Goal: Task Accomplishment & Management: Use online tool/utility

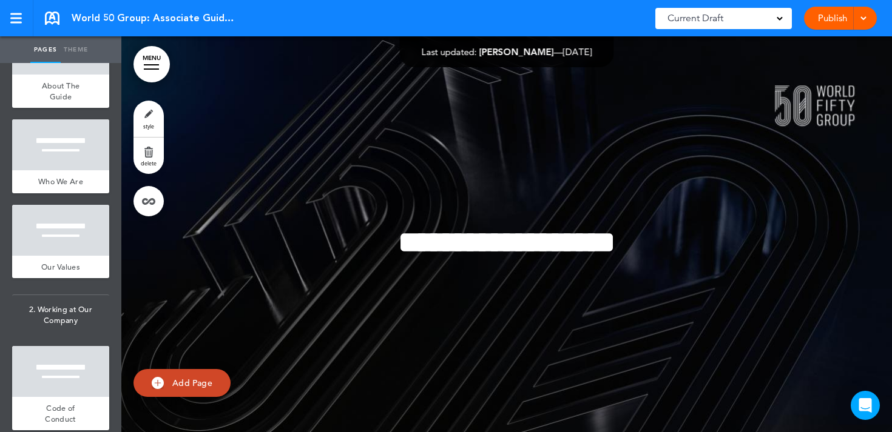
scroll to position [394, 0]
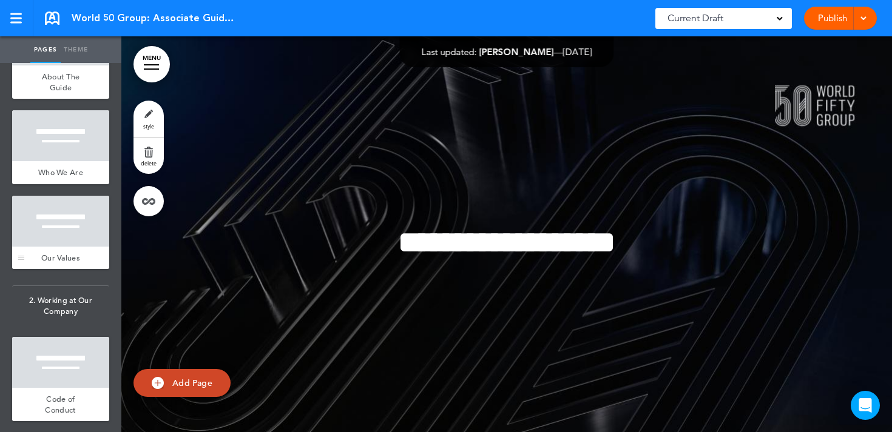
click at [75, 250] on div "Our Values" at bounding box center [60, 258] width 97 height 23
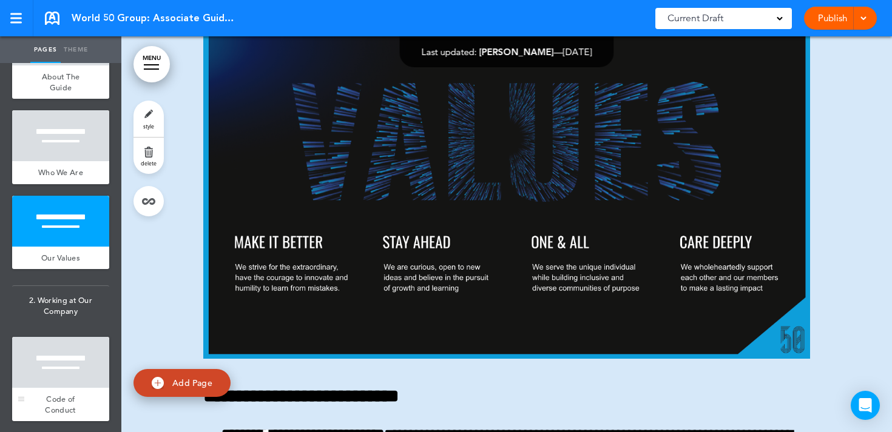
click at [76, 366] on div at bounding box center [60, 362] width 97 height 51
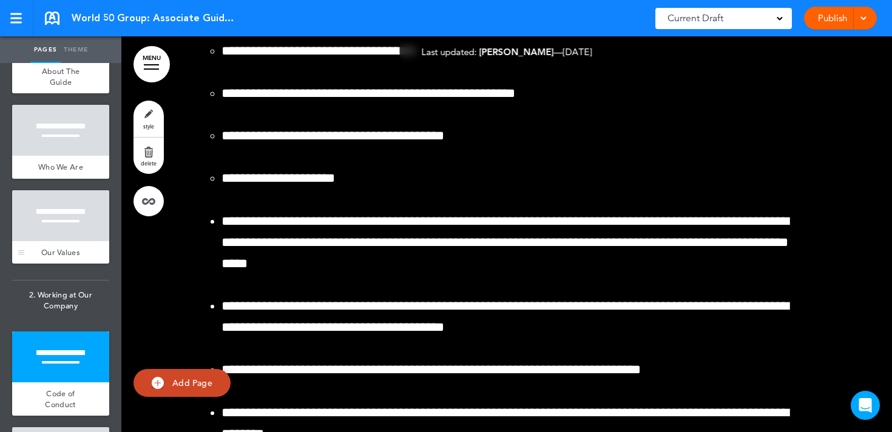
scroll to position [405, 0]
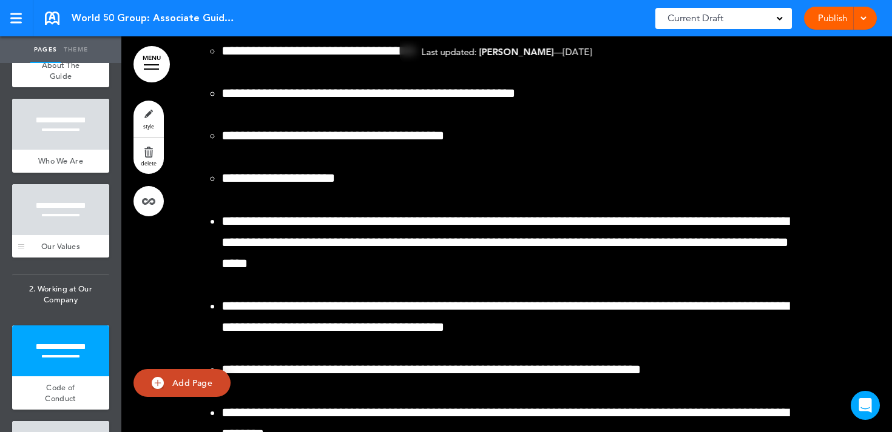
click at [61, 218] on div at bounding box center [60, 209] width 97 height 51
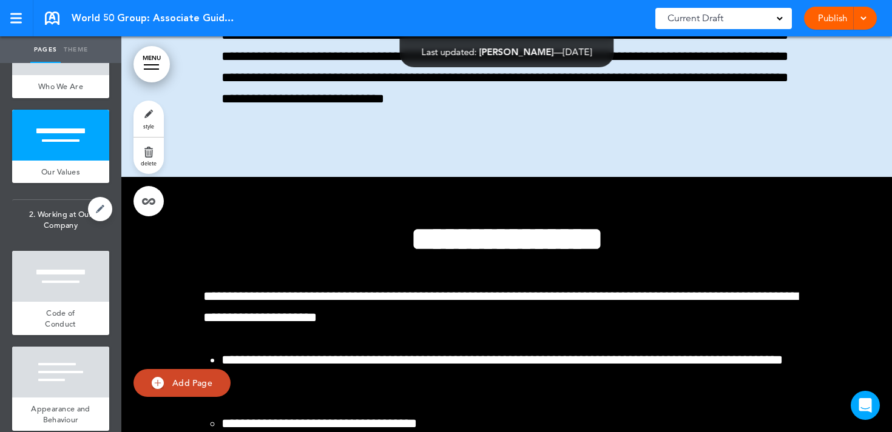
scroll to position [568, 0]
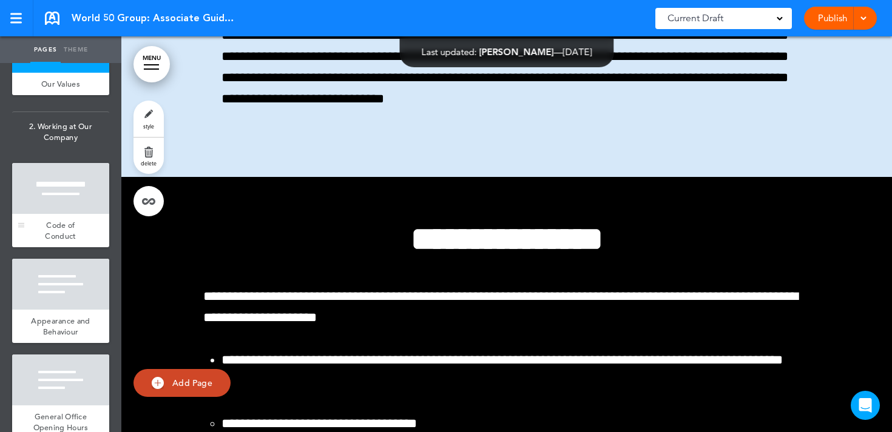
click at [61, 206] on div at bounding box center [60, 188] width 97 height 51
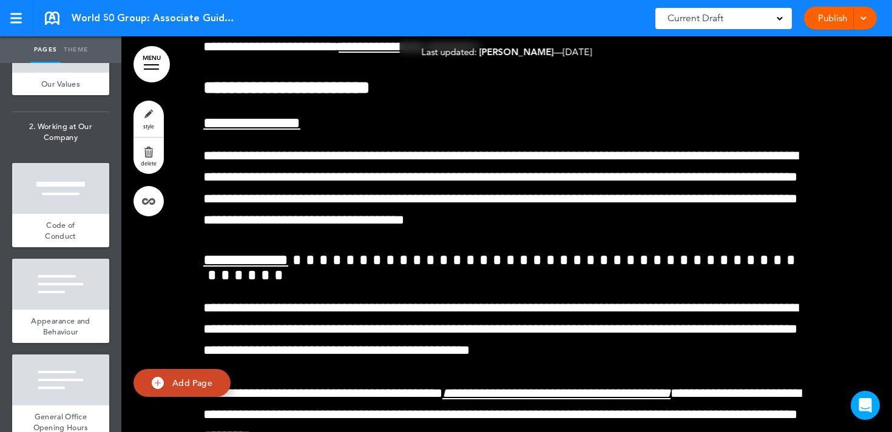
scroll to position [10093, 0]
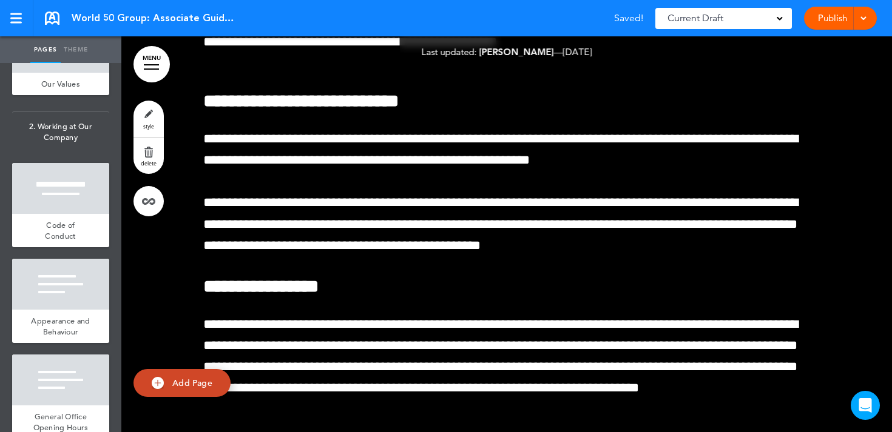
scroll to position [6453, 0]
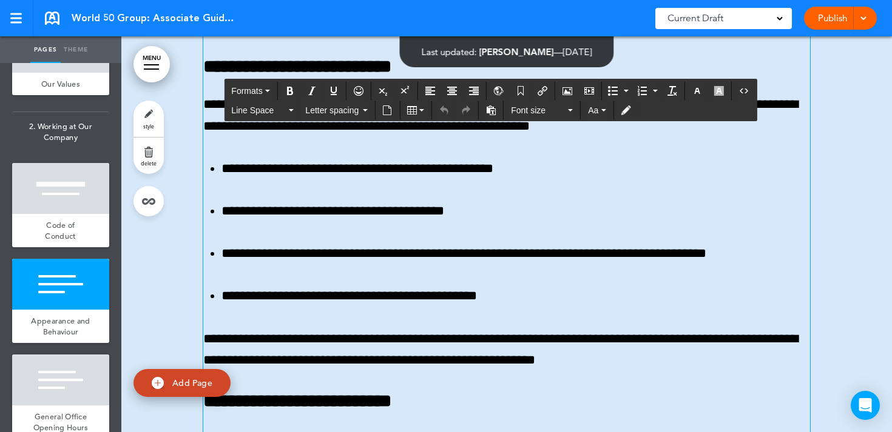
scroll to position [6641, 0]
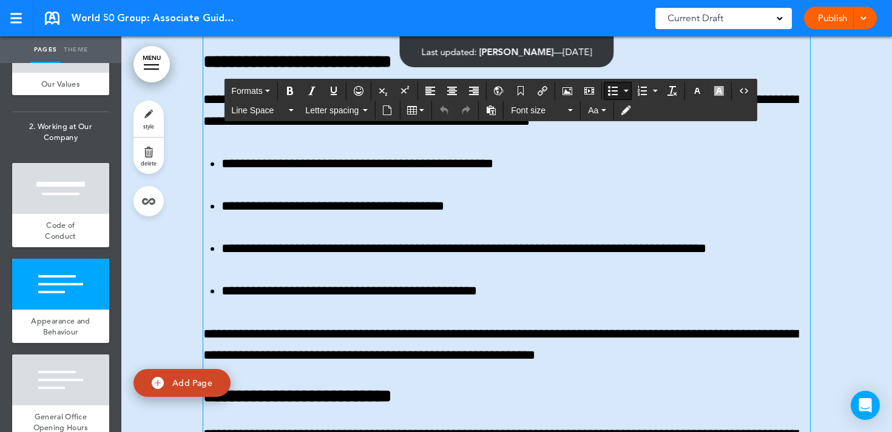
click at [311, 32] on p "**********" at bounding box center [515, 20] width 588 height 21
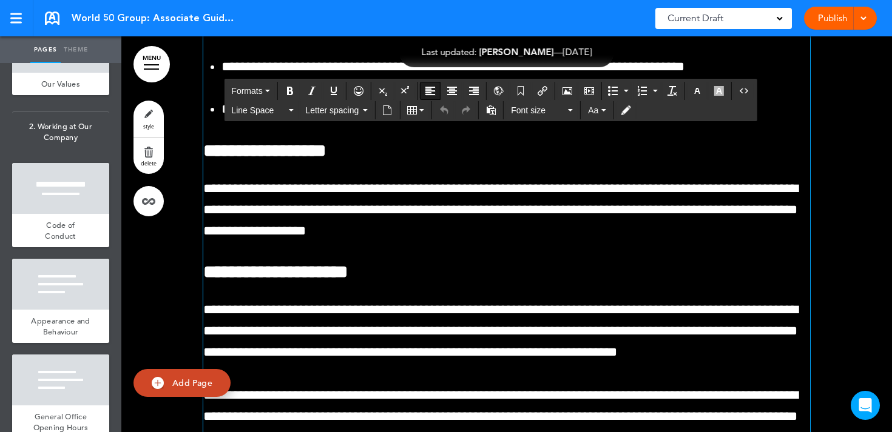
scroll to position [34684, 0]
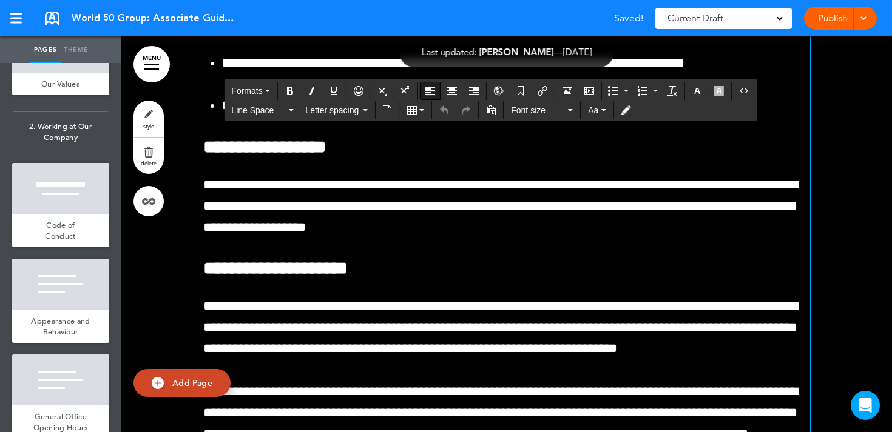
drag, startPoint x: 367, startPoint y: 240, endPoint x: 345, endPoint y: 240, distance: 22.4
drag, startPoint x: 707, startPoint y: 351, endPoint x: 211, endPoint y: 201, distance: 517.5
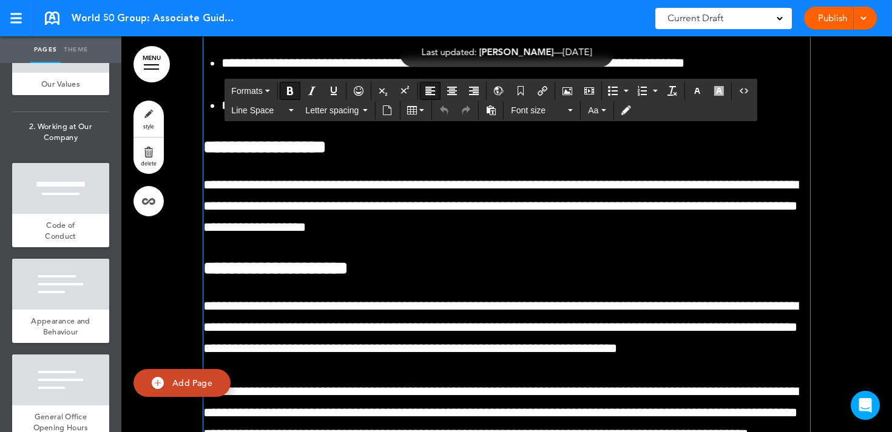
drag, startPoint x: 205, startPoint y: 201, endPoint x: 690, endPoint y: 343, distance: 505.0
copy div "**********"
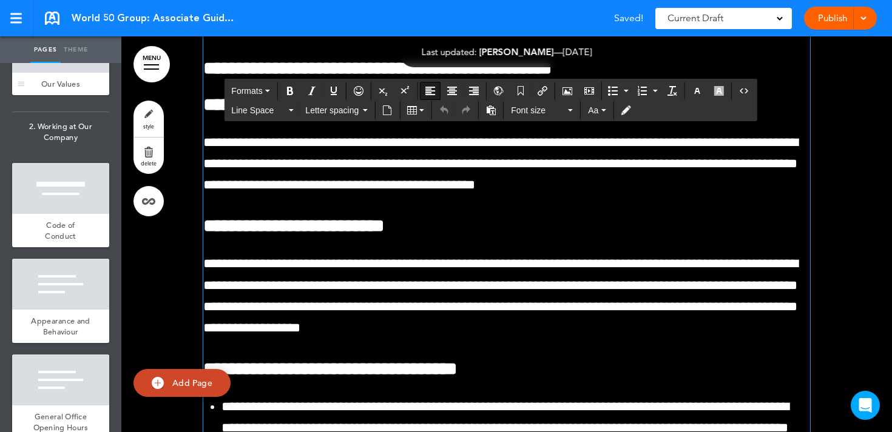
click at [67, 86] on span "Our Values" at bounding box center [60, 84] width 39 height 10
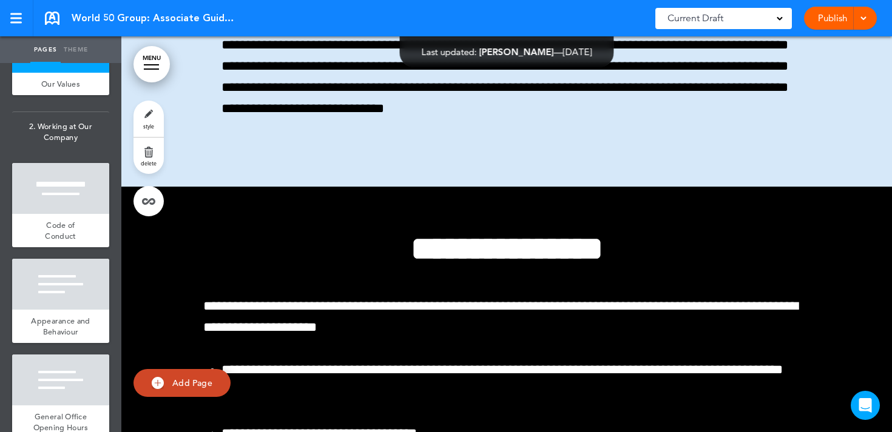
scroll to position [37875, 0]
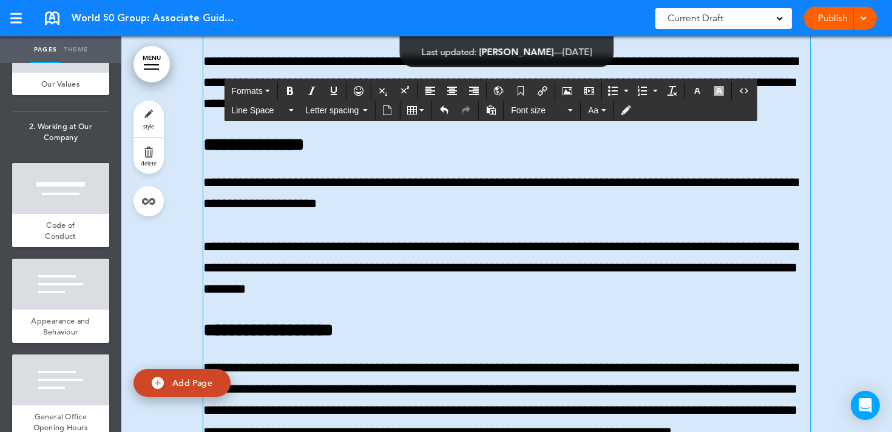
scroll to position [37957, 0]
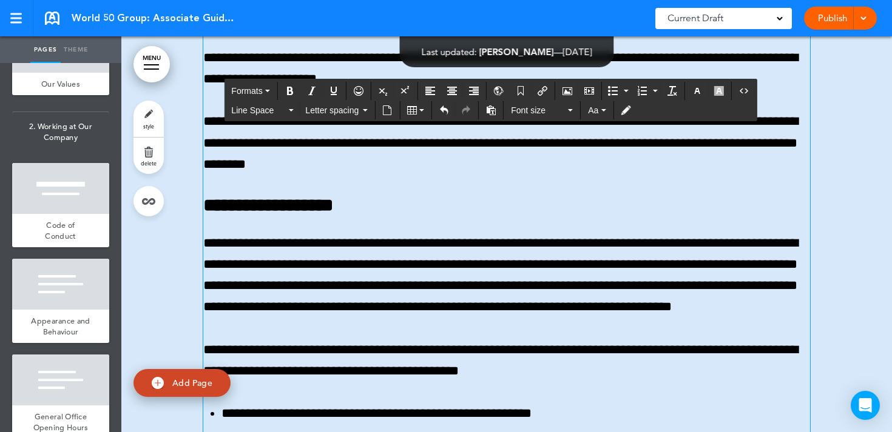
drag, startPoint x: 558, startPoint y: 238, endPoint x: 705, endPoint y: 238, distance: 147.4
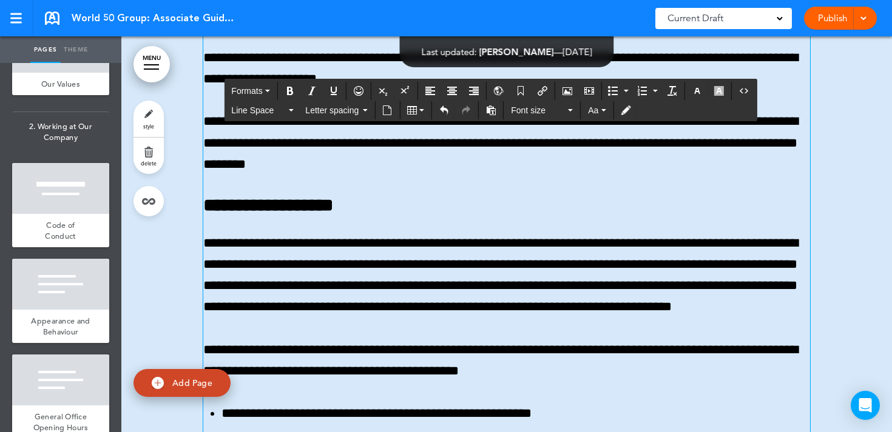
drag, startPoint x: 568, startPoint y: 237, endPoint x: 189, endPoint y: 218, distance: 379.5
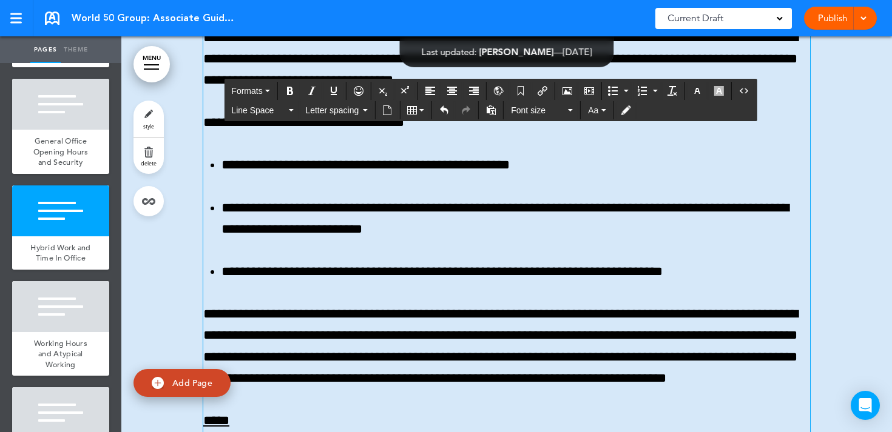
scroll to position [9121, 0]
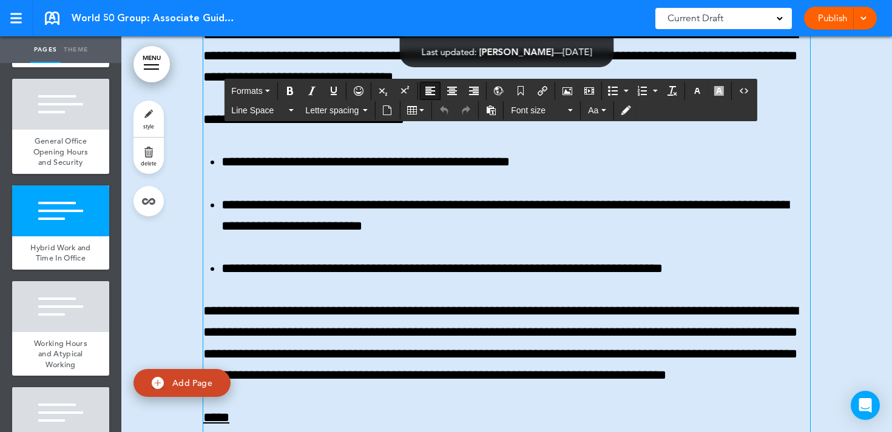
drag, startPoint x: 439, startPoint y: 307, endPoint x: 574, endPoint y: 303, distance: 135.3
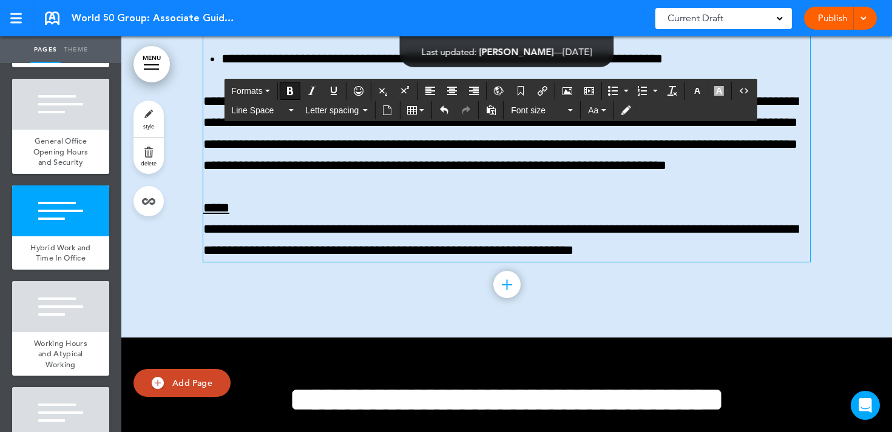
scroll to position [9283, 0]
